Goal: Transaction & Acquisition: Purchase product/service

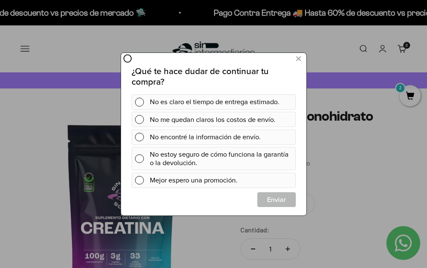
scroll to position [0, 1665]
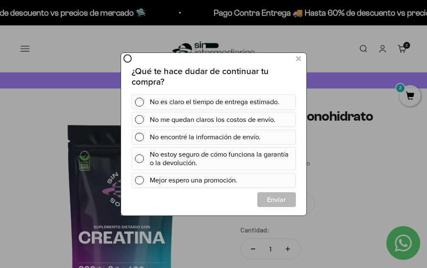
click at [299, 58] on icon at bounding box center [298, 58] width 5 height 11
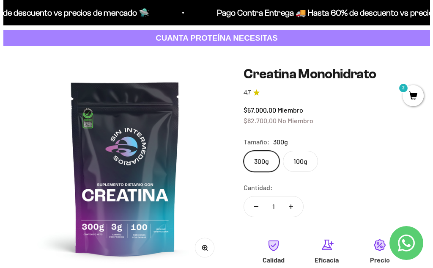
scroll to position [0, 0]
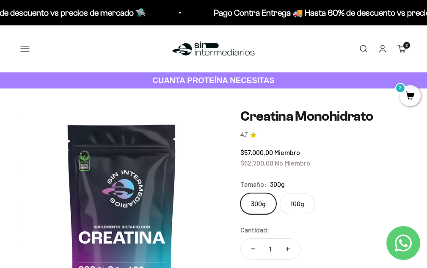
click at [27, 49] on button "Menú" at bounding box center [24, 48] width 9 height 9
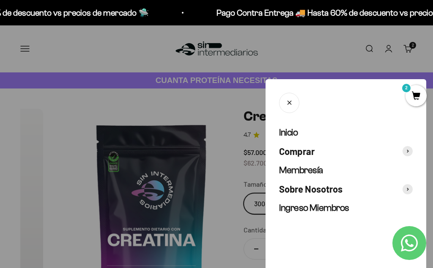
scroll to position [0, 1693]
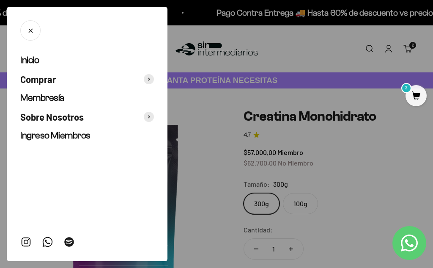
click at [147, 77] on span at bounding box center [149, 79] width 10 height 10
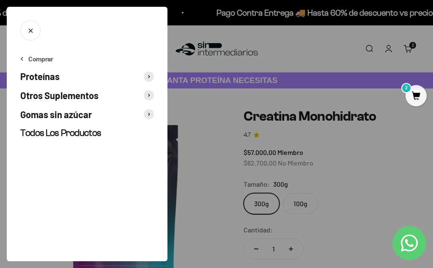
click at [148, 79] on span at bounding box center [149, 76] width 10 height 10
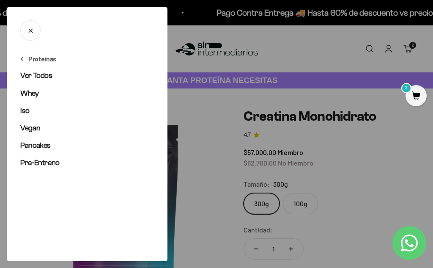
click at [27, 110] on span "Iso" at bounding box center [24, 110] width 9 height 8
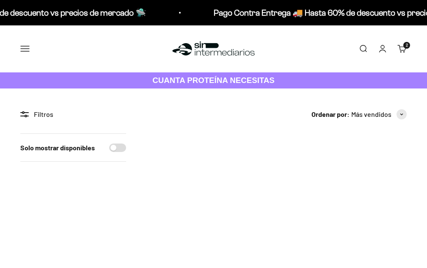
scroll to position [85, 0]
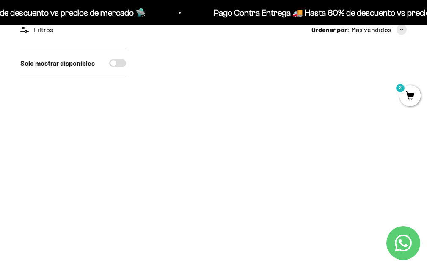
click at [341, 115] on img at bounding box center [344, 111] width 125 height 125
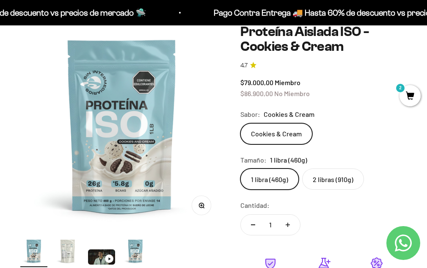
scroll to position [127, 0]
